Goal: Download file/media

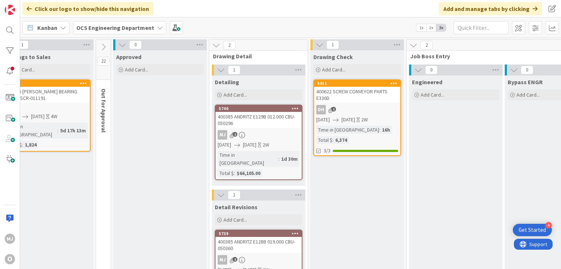
scroll to position [0, 412]
click at [355, 109] on div "DH 1" at bounding box center [356, 109] width 86 height 9
click at [356, 110] on div "DH 1" at bounding box center [356, 109] width 86 height 9
click at [367, 107] on div "DH 1" at bounding box center [356, 109] width 86 height 9
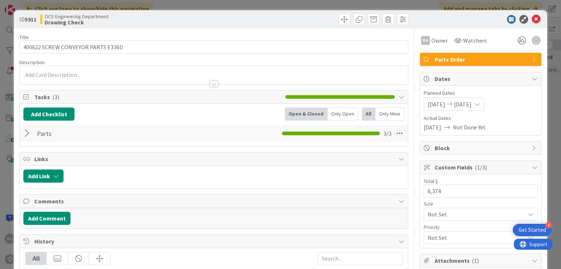
click at [26, 132] on div at bounding box center [27, 133] width 9 height 13
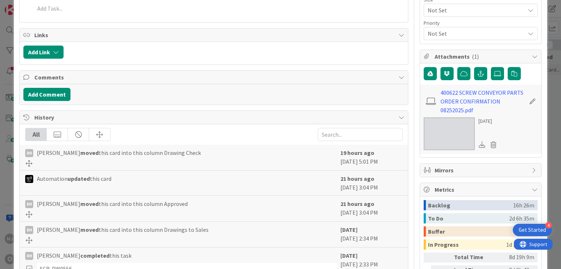
scroll to position [219, 0]
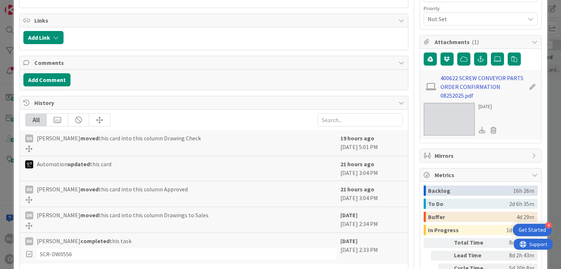
click at [450, 85] on link "400622 SCREW CONVEYOR PARTS ORDER CONFIRMATION 08252025.pdf" at bounding box center [482, 87] width 85 height 26
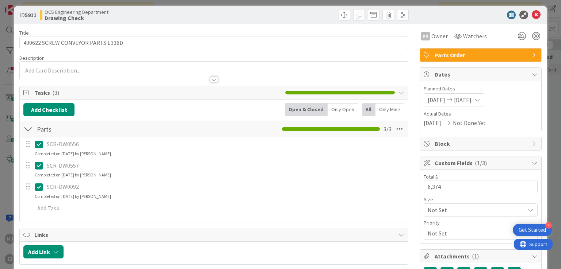
scroll to position [0, 0]
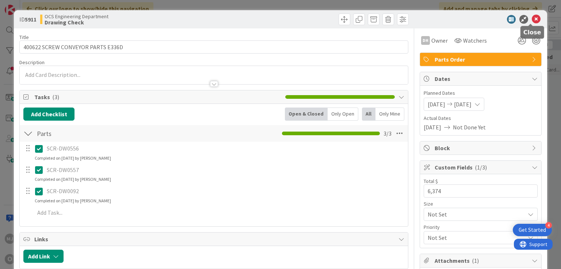
click at [532, 21] on icon at bounding box center [536, 19] width 9 height 9
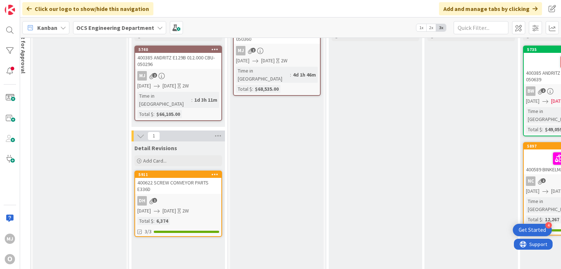
scroll to position [0, 491]
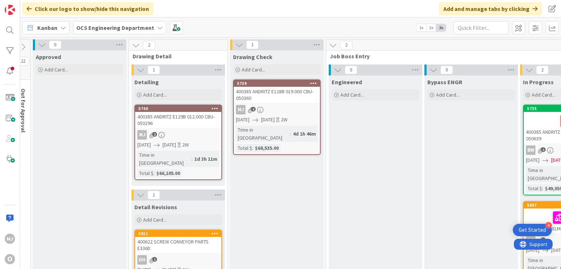
click at [244, 11] on div "Click our logo to show/hide this navigation Add and manage tabs by clicking" at bounding box center [290, 9] width 541 height 18
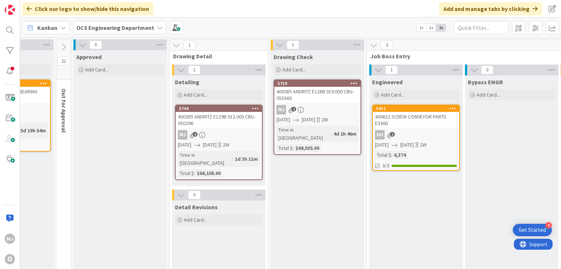
scroll to position [0, 434]
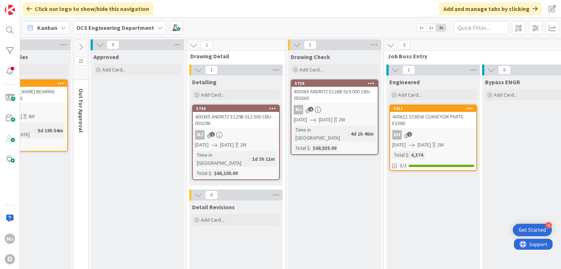
click at [295, 13] on div "Click our logo to show/hide this navigation Add and manage tabs by clicking" at bounding box center [290, 9] width 541 height 18
